Goal: Navigation & Orientation: Find specific page/section

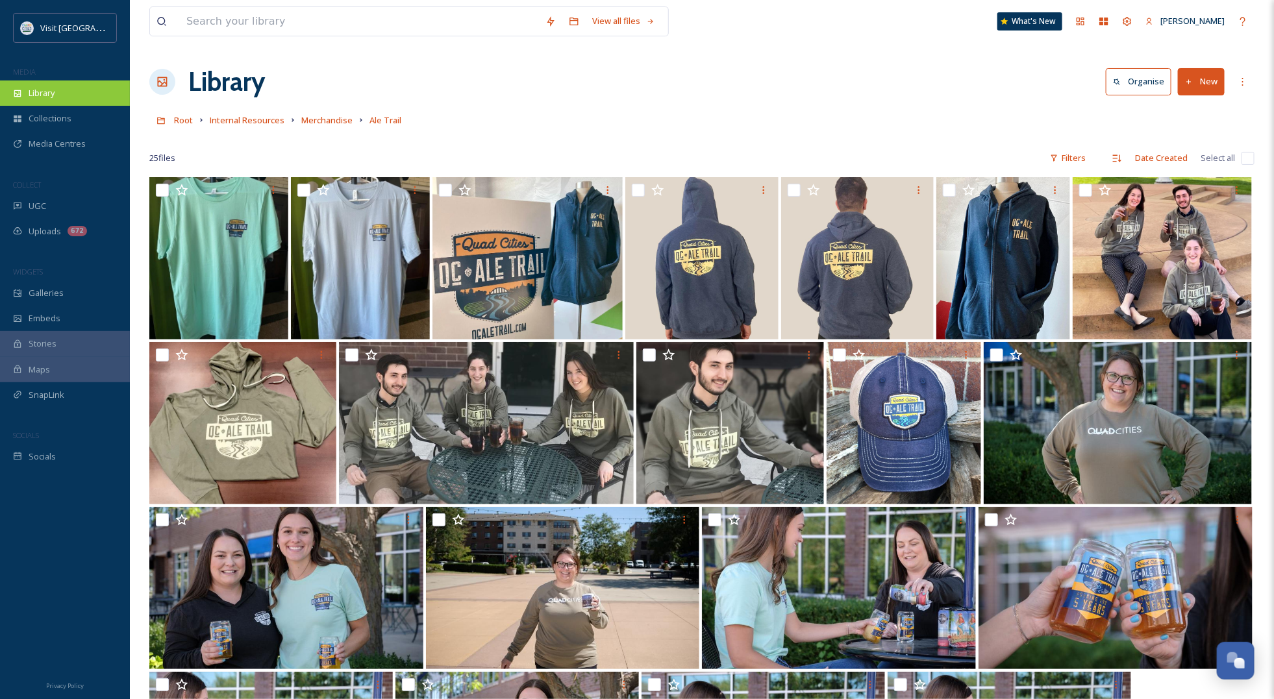
click at [27, 83] on div "Library" at bounding box center [65, 92] width 130 height 25
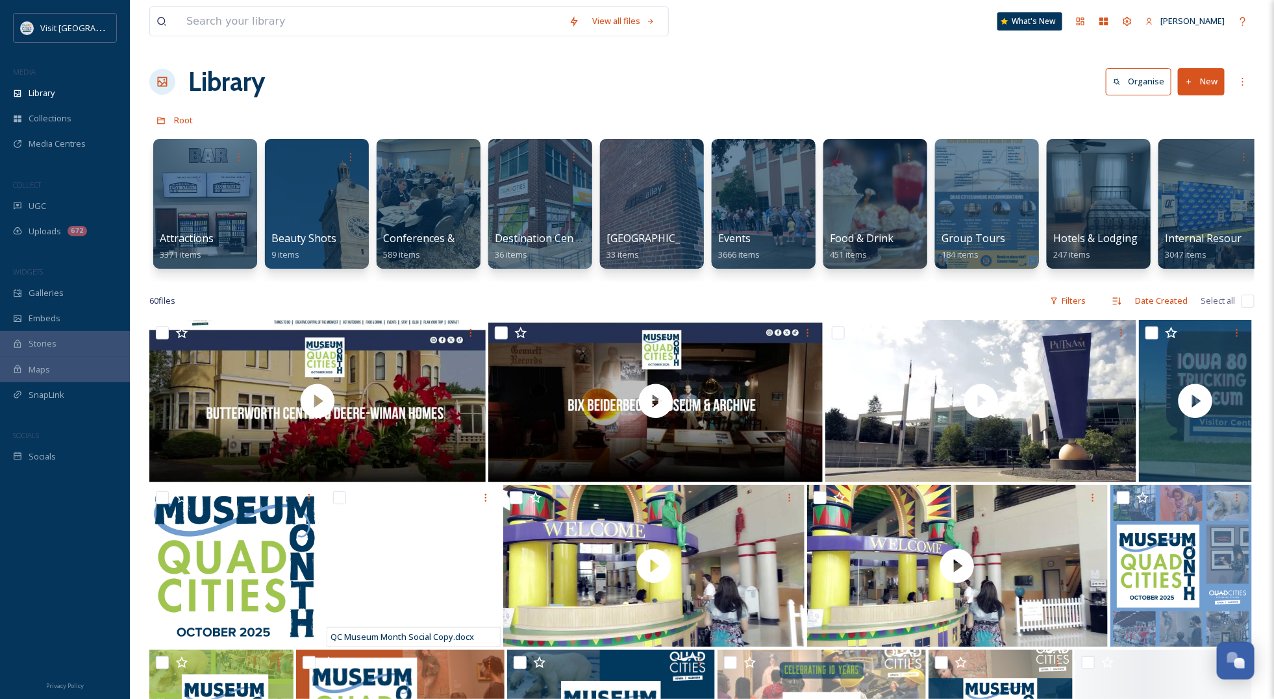
scroll to position [0, 1016]
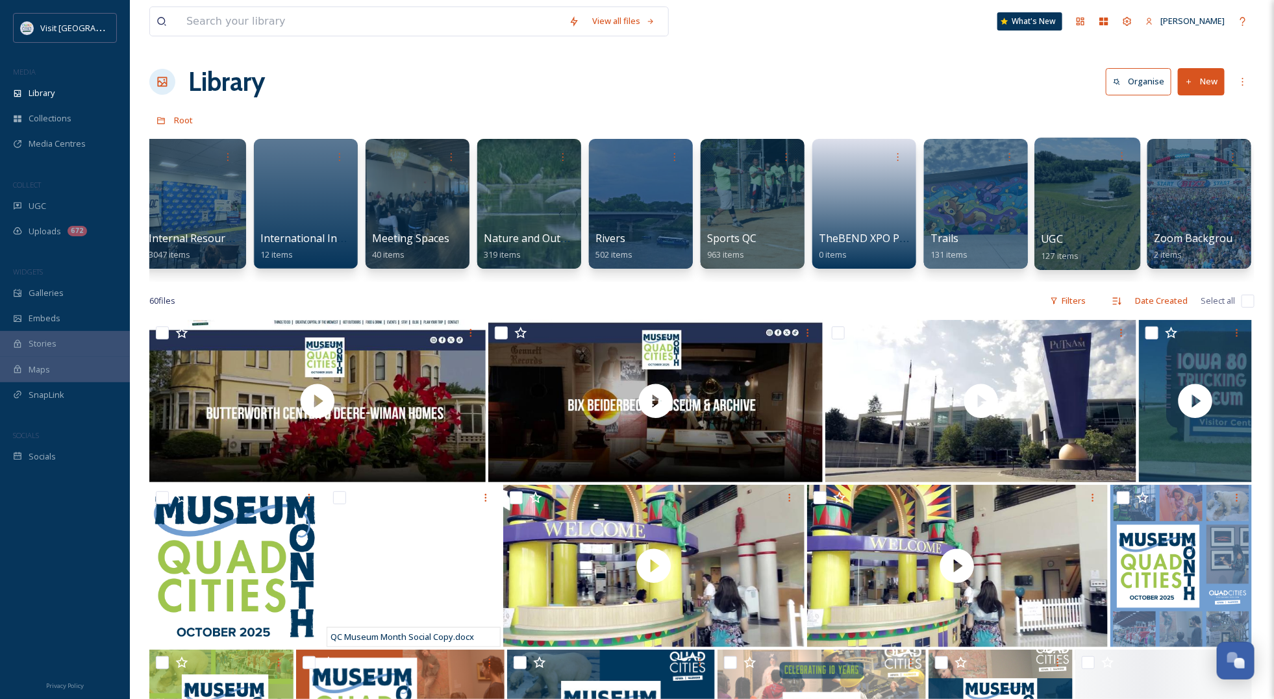
click at [1102, 206] on div at bounding box center [1087, 204] width 106 height 132
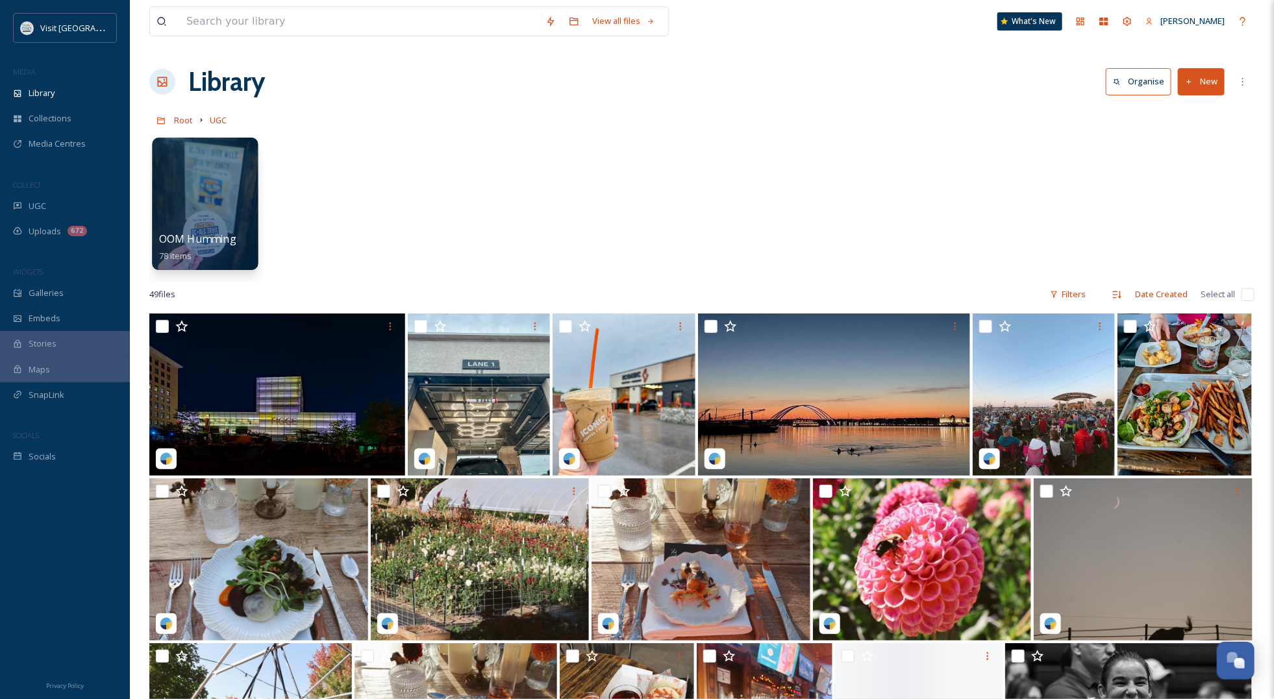
click at [197, 216] on div at bounding box center [205, 204] width 106 height 132
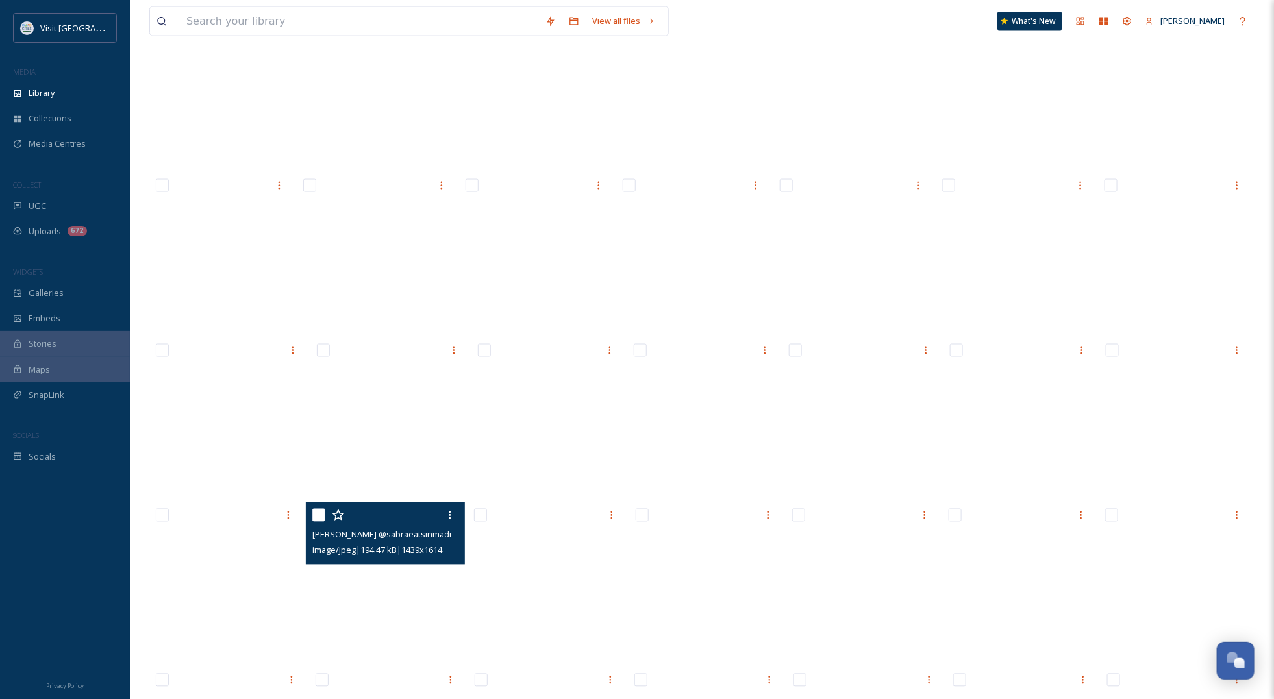
scroll to position [982, 0]
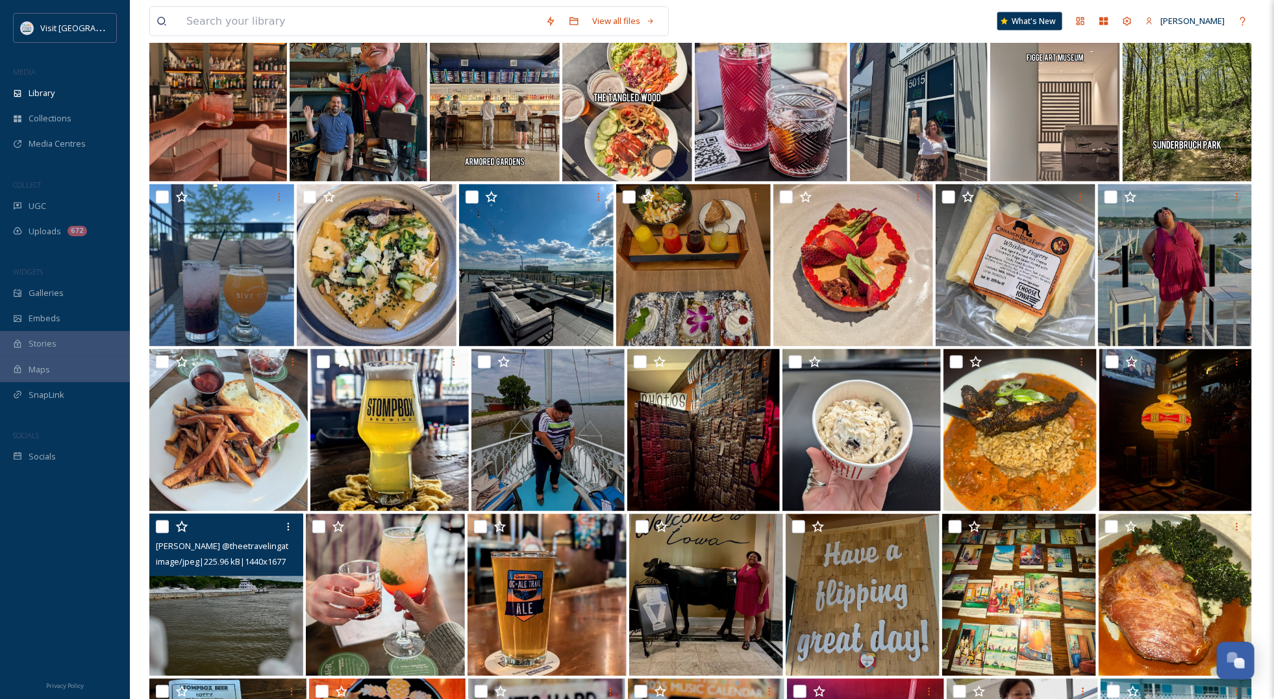
click at [241, 543] on span "[PERSON_NAME] @theetravelingattorney_17.jpg" at bounding box center [248, 546] width 184 height 12
click at [221, 611] on img at bounding box center [226, 595] width 154 height 162
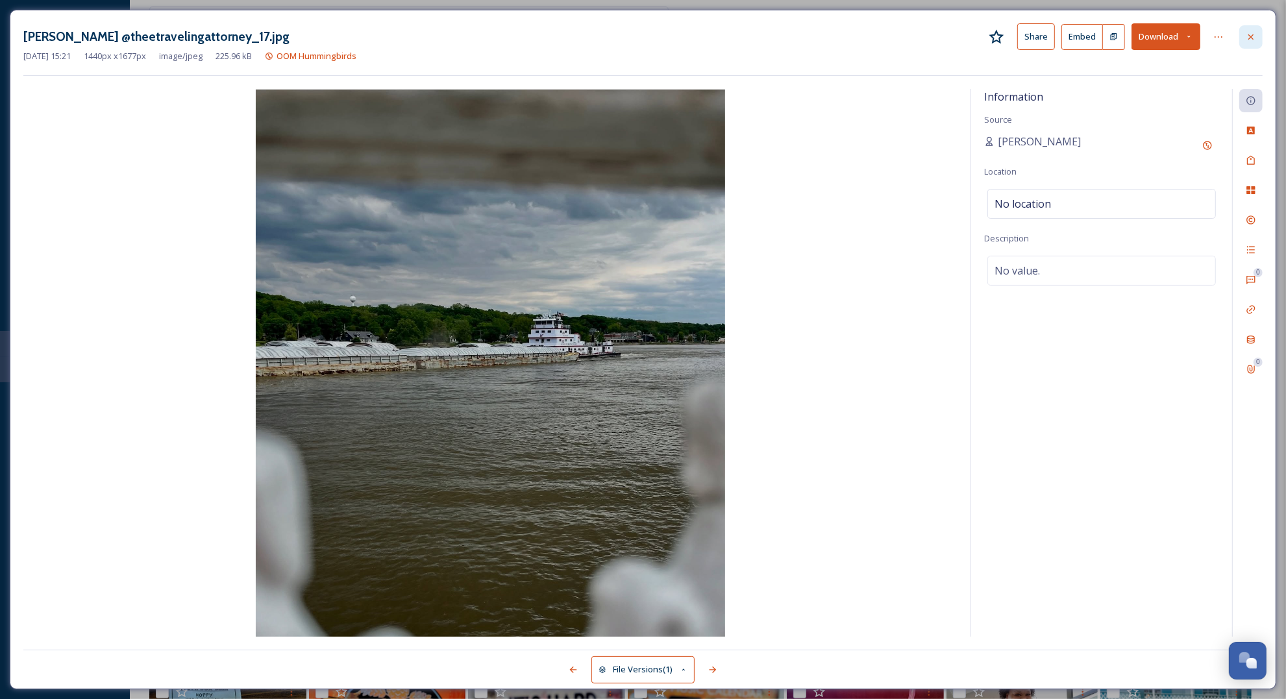
click at [1251, 36] on icon at bounding box center [1250, 36] width 5 height 5
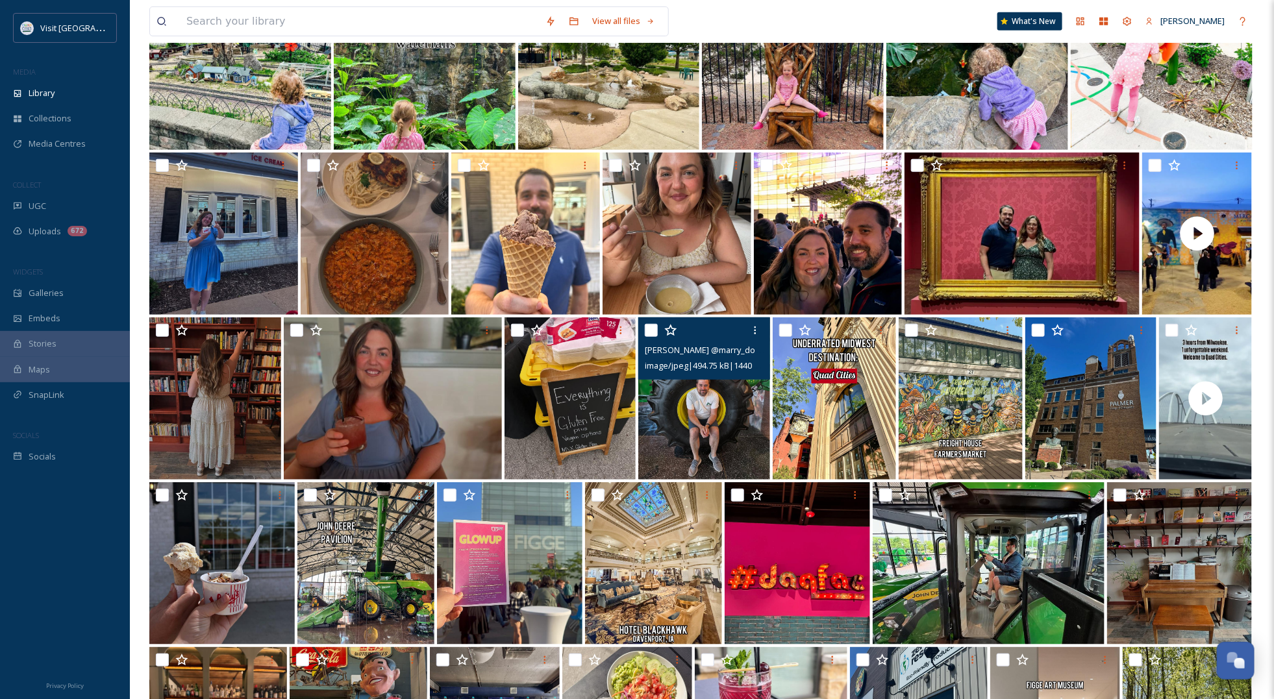
scroll to position [333, 0]
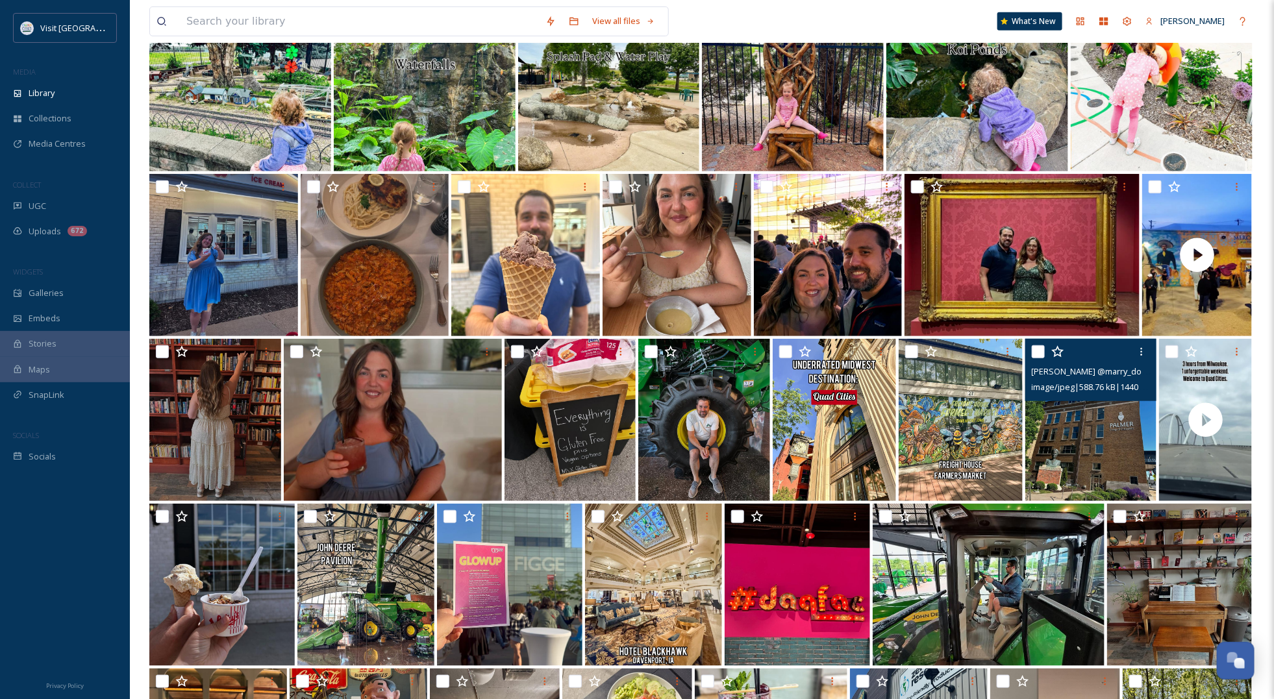
click at [1129, 458] on img at bounding box center [1091, 420] width 132 height 162
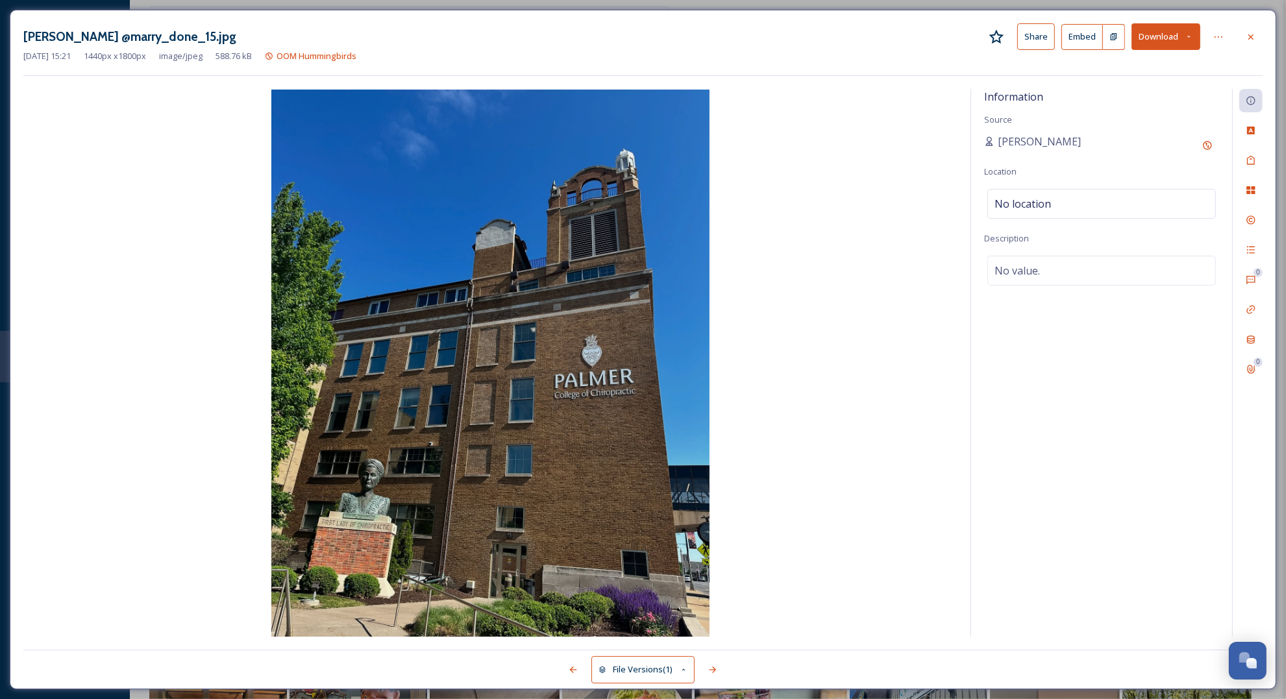
click at [1237, 41] on div "[PERSON_NAME] @marry_done_15.jpg Share Embed Download" at bounding box center [642, 36] width 1239 height 27
click at [1241, 39] on div at bounding box center [1250, 36] width 23 height 23
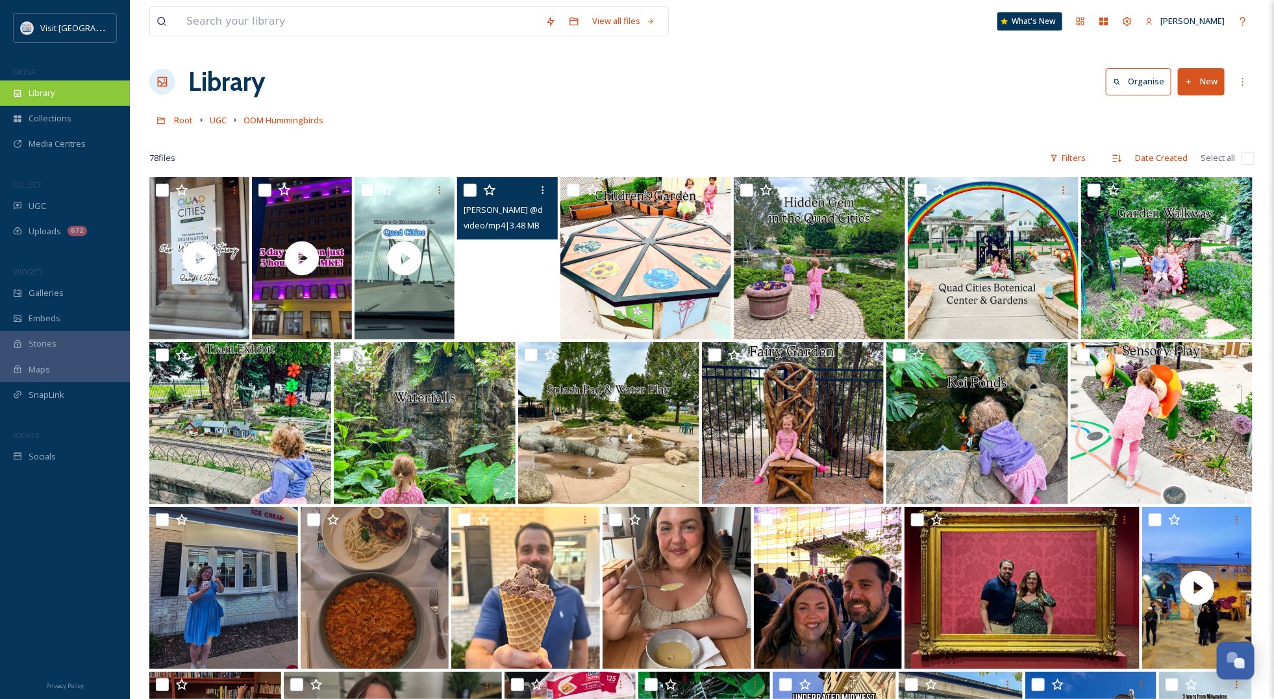
click at [77, 105] on div "Library" at bounding box center [65, 92] width 130 height 25
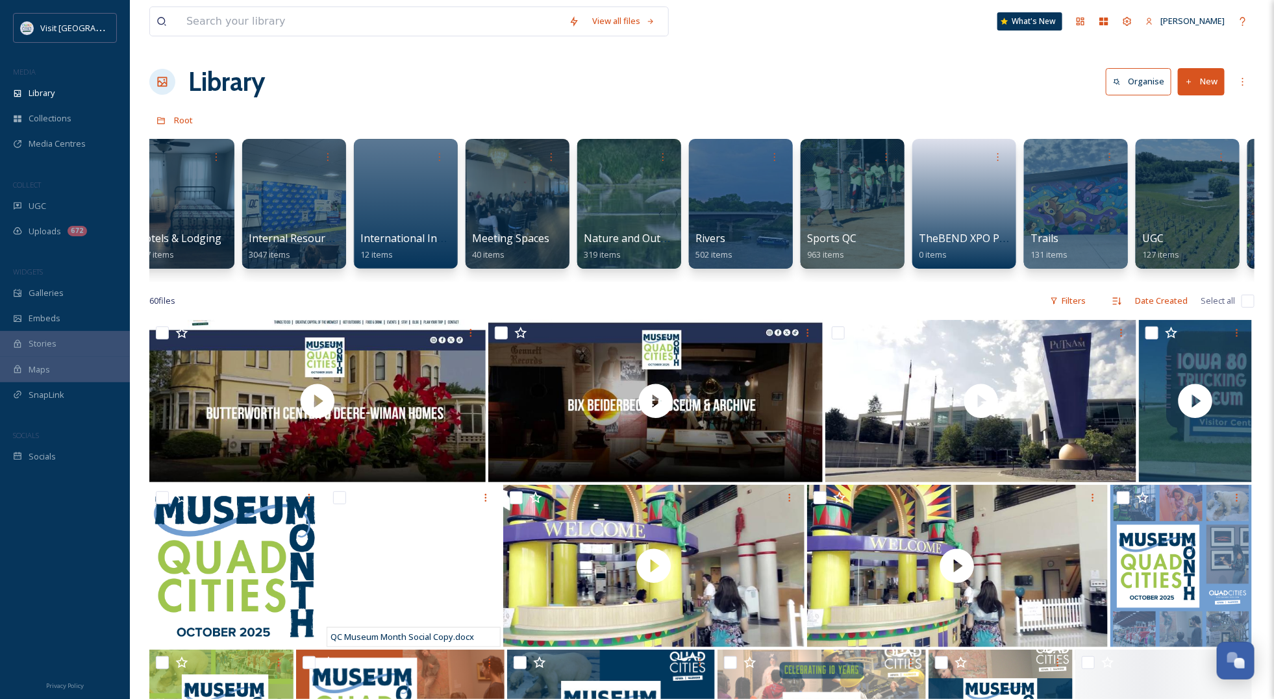
scroll to position [0, 1016]
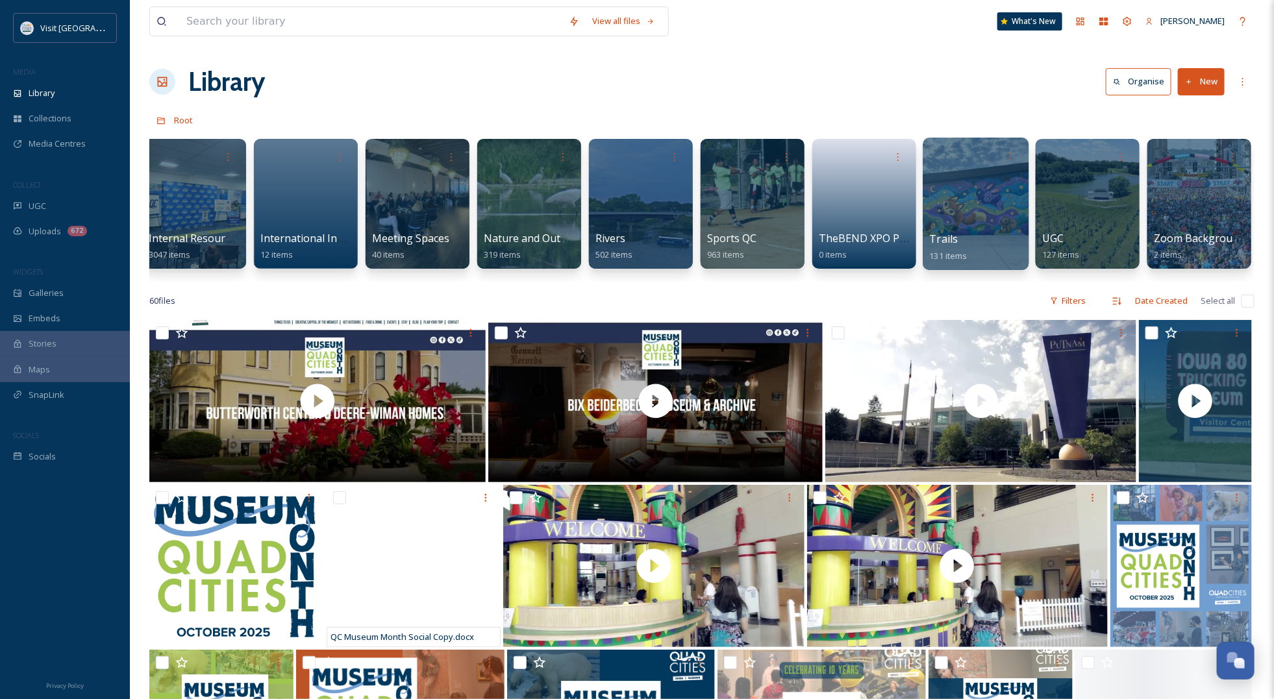
click at [989, 229] on div at bounding box center [975, 204] width 106 height 132
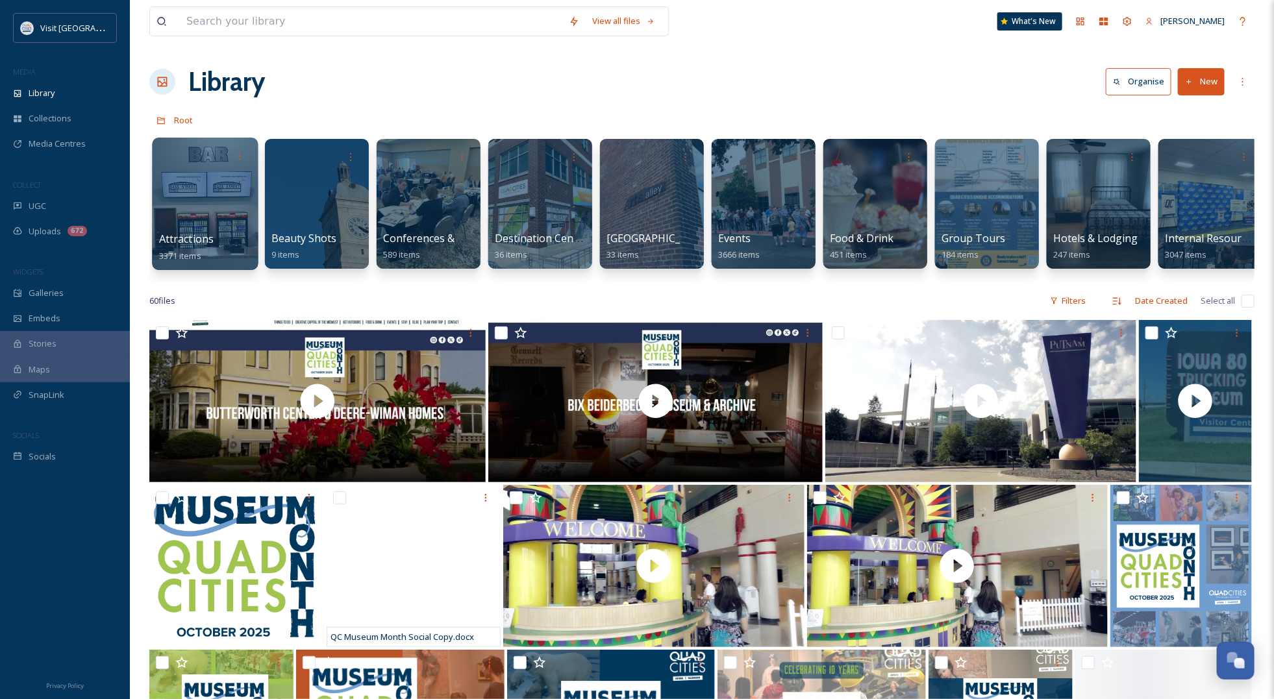
click at [183, 195] on div at bounding box center [205, 204] width 106 height 132
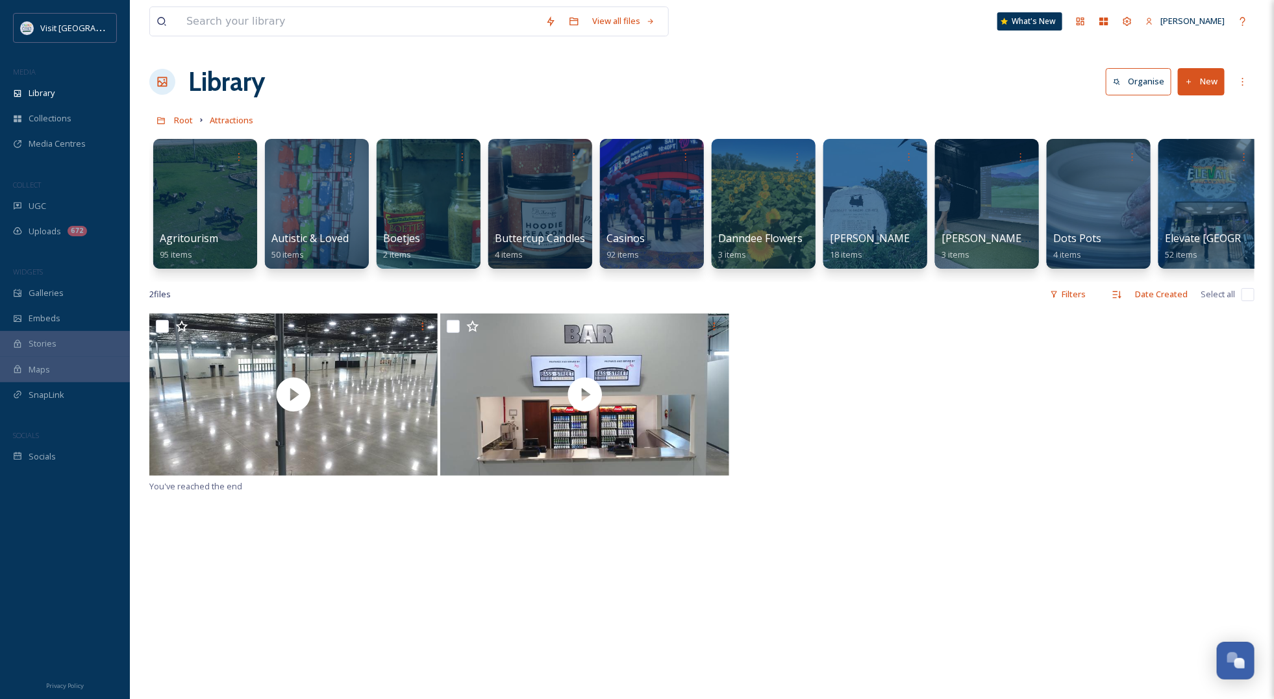
drag, startPoint x: 212, startPoint y: 280, endPoint x: 329, endPoint y: 293, distance: 117.6
click at [323, 282] on div "Agritourism 95 items Autistic & Loved 50 items Boetjes 2 items Buttercup Candle…" at bounding box center [701, 206] width 1105 height 149
